Goal: Task Accomplishment & Management: Use online tool/utility

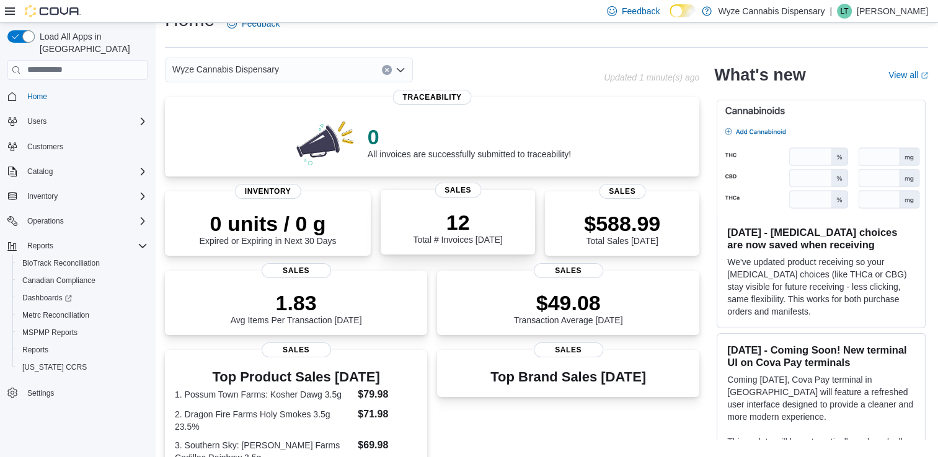
scroll to position [20, 0]
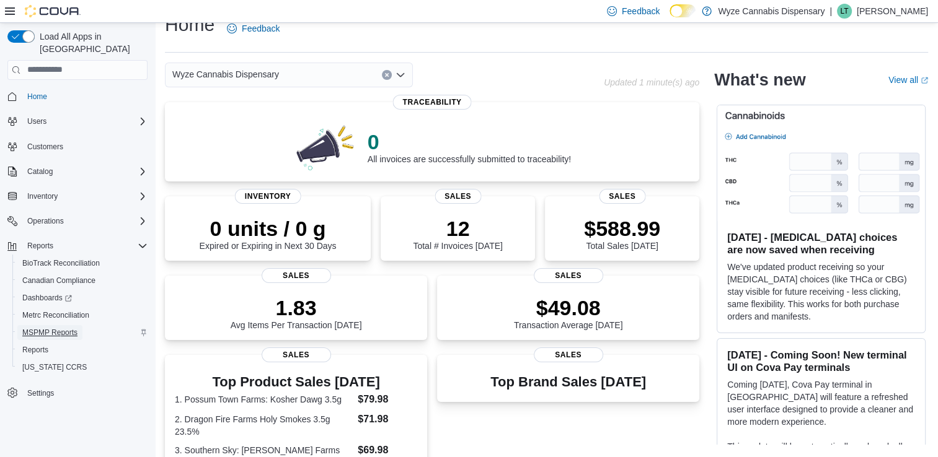
click at [64, 328] on span "MSPMP Reports" at bounding box center [49, 333] width 55 height 10
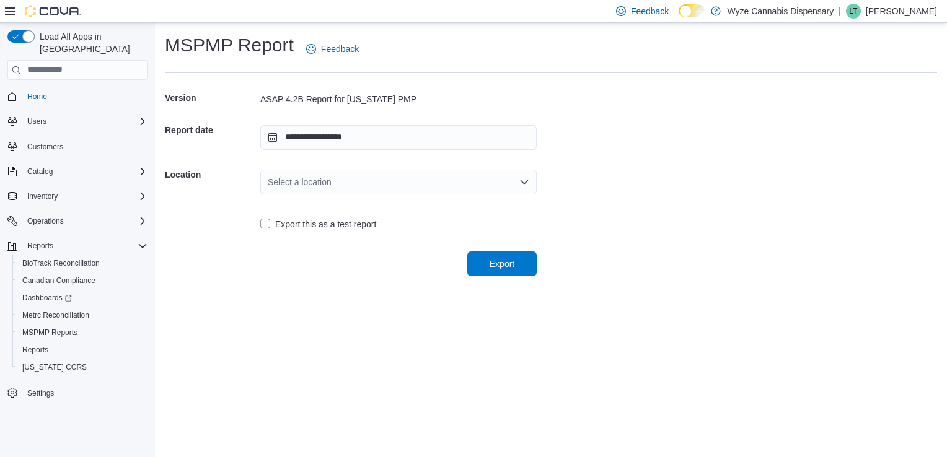
click at [430, 180] on div "Select a location" at bounding box center [398, 182] width 276 height 25
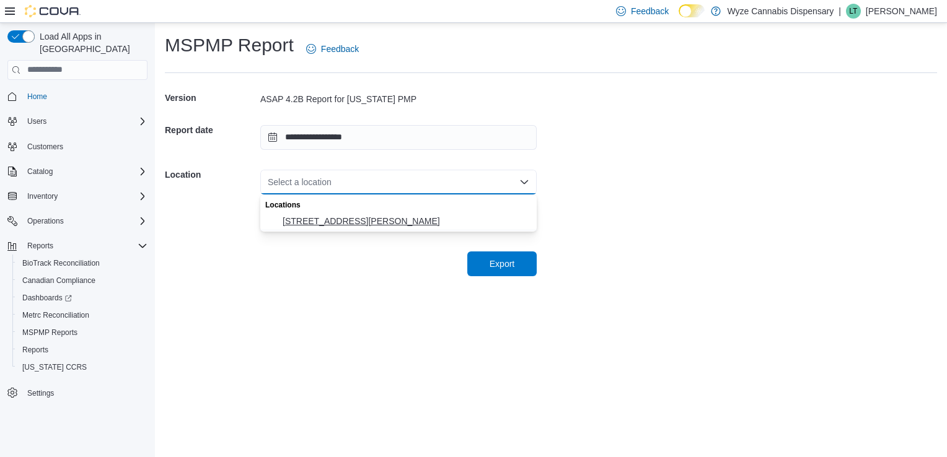
click at [425, 216] on span "[STREET_ADDRESS][PERSON_NAME]" at bounding box center [406, 221] width 247 height 12
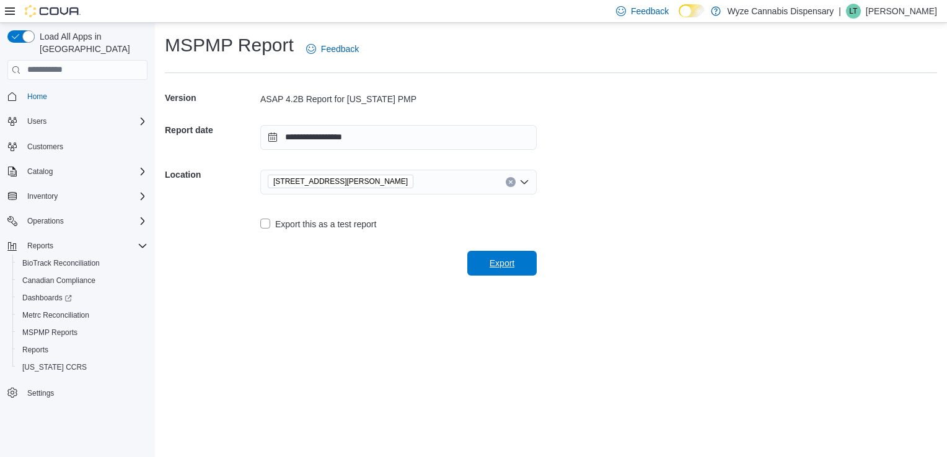
click at [510, 265] on span "Export" at bounding box center [502, 263] width 25 height 12
